Goal: Task Accomplishment & Management: Use online tool/utility

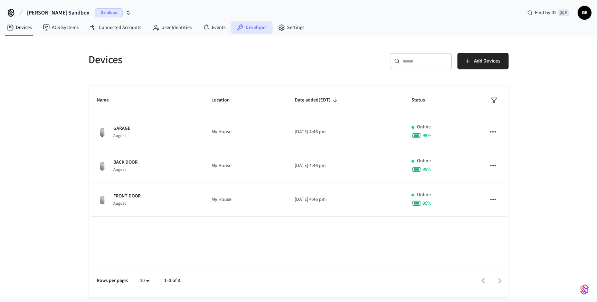
click at [256, 28] on link "Developer" at bounding box center [251, 27] width 41 height 12
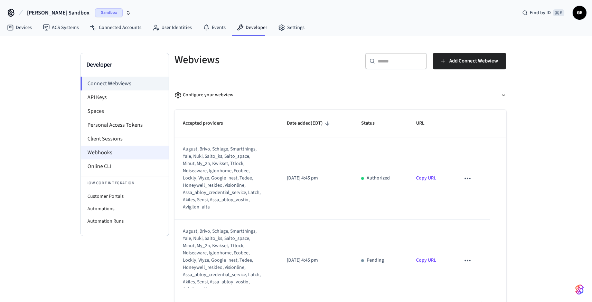
click at [122, 155] on li "Webhooks" at bounding box center [125, 153] width 88 height 14
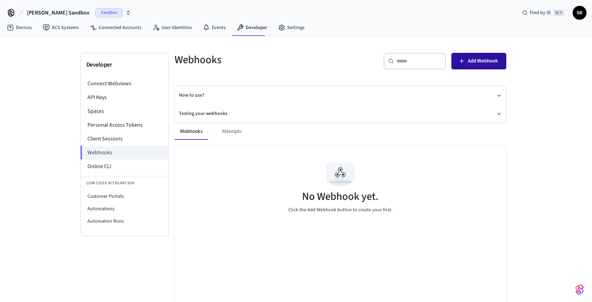
click at [478, 66] on button "Add Webhook" at bounding box center [478, 61] width 55 height 17
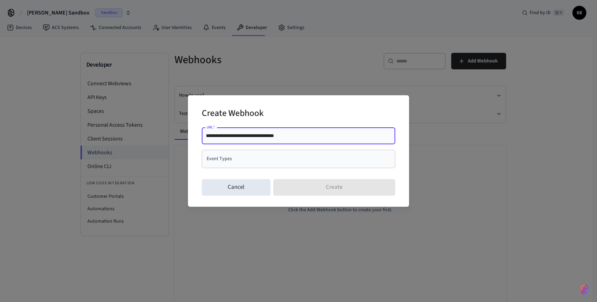
type input "**********"
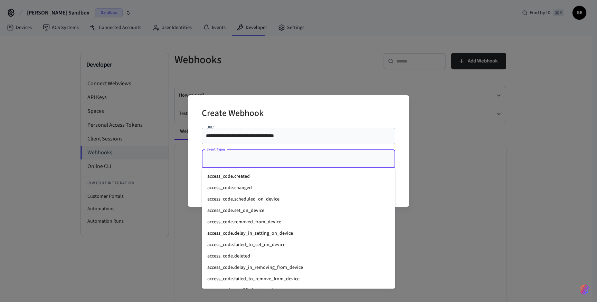
click at [266, 160] on input "Event Types" at bounding box center [293, 159] width 177 height 12
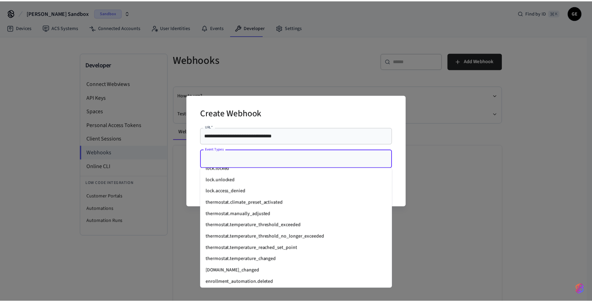
scroll to position [934, 0]
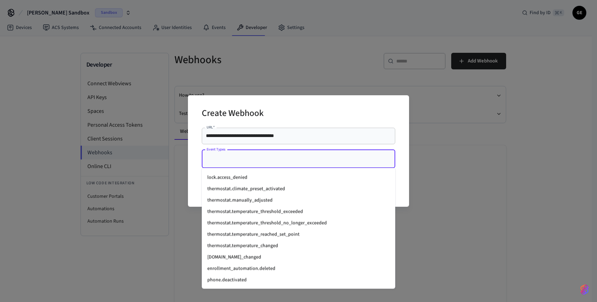
click at [272, 216] on li "thermostat.temperature_threshold_exceeded" at bounding box center [299, 212] width 194 height 11
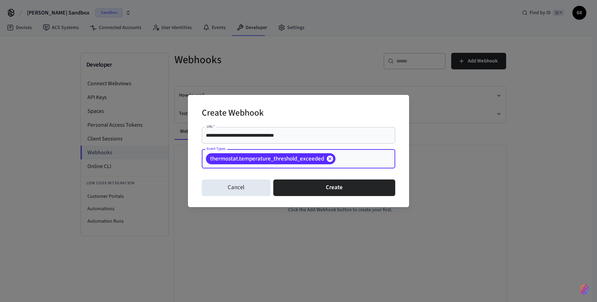
click at [326, 160] on icon at bounding box center [330, 159] width 8 height 8
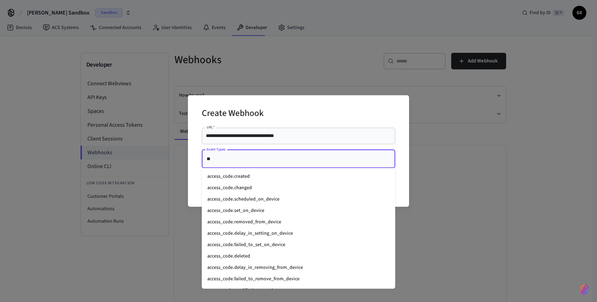
type input "***"
click at [266, 252] on li "access_code.deleted" at bounding box center [299, 256] width 194 height 11
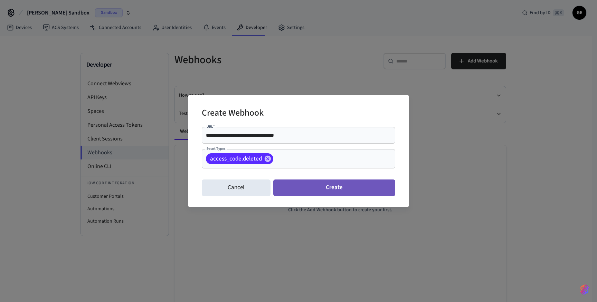
click at [343, 185] on button "Create" at bounding box center [334, 188] width 122 height 17
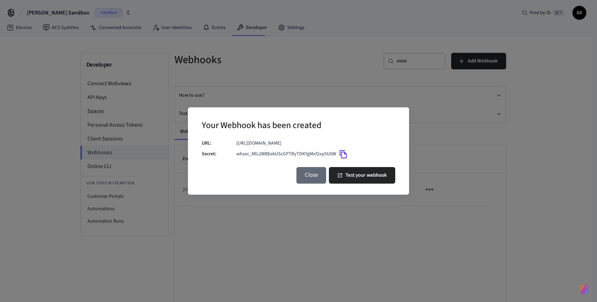
click at [318, 177] on button "Close" at bounding box center [312, 175] width 30 height 17
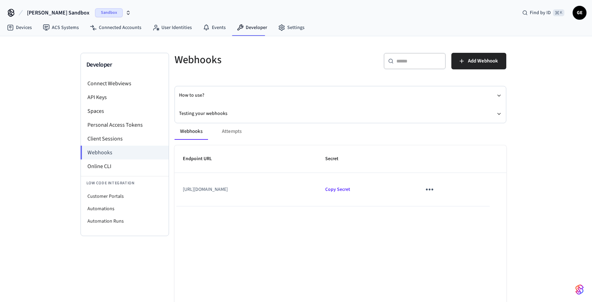
click at [435, 191] on icon "sticky table" at bounding box center [429, 189] width 11 height 11
click at [465, 226] on li "Delete" at bounding box center [464, 229] width 33 height 18
